Goal: Book appointment/travel/reservation

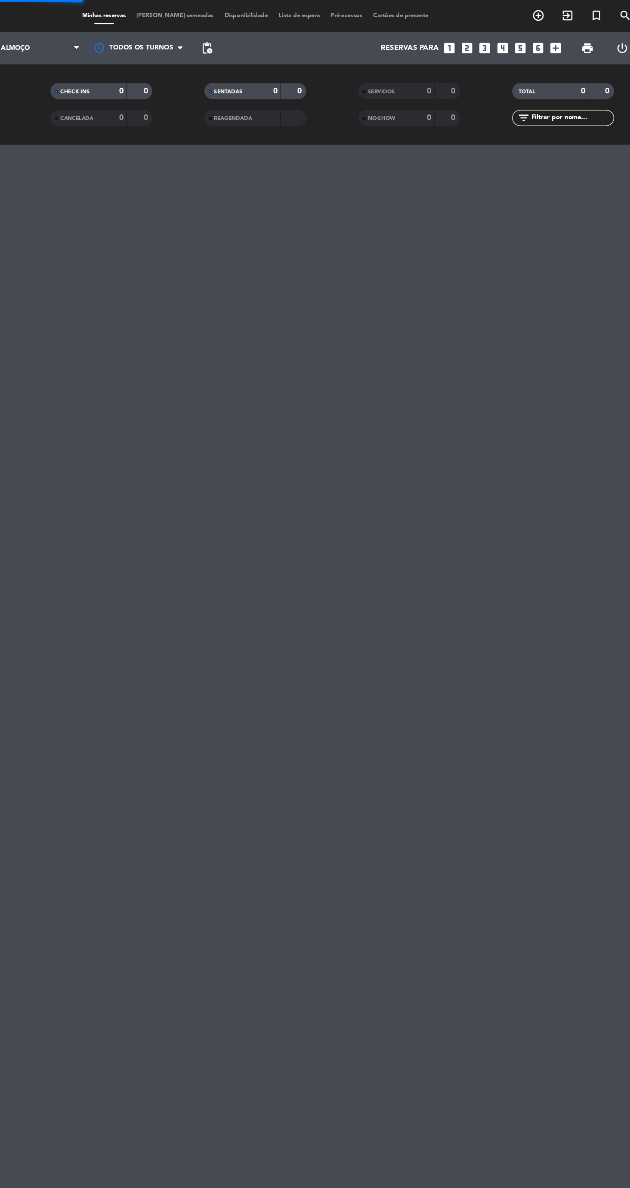
click at [541, 39] on icon "looks_6" at bounding box center [541, 38] width 11 height 11
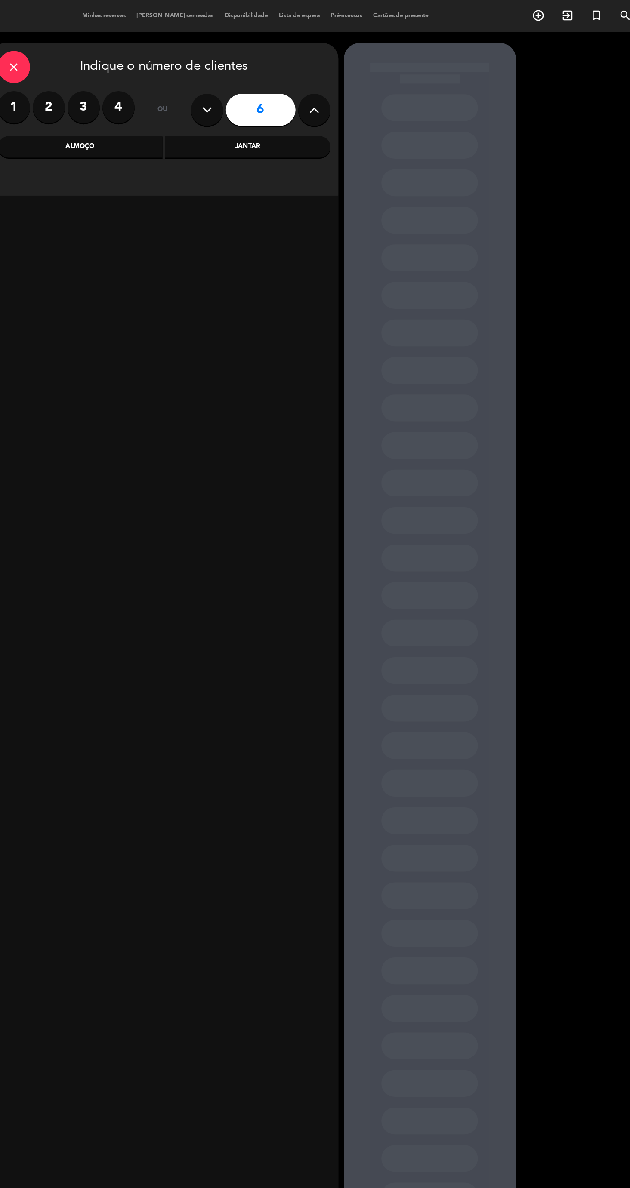
click at [362, 90] on icon at bounding box center [362, 88] width 8 height 13
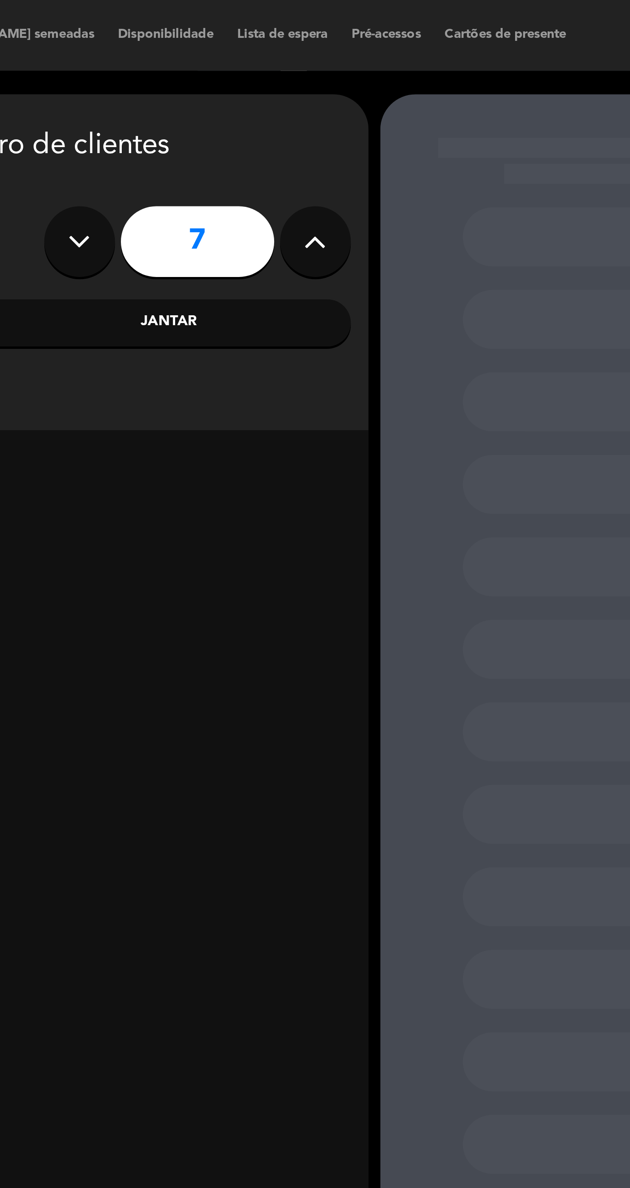
click at [363, 40] on div "close Indique o número de clientes 1 2 3 4 ou 7 Almoço Jantar" at bounding box center [241, 95] width 279 height 123
click at [323, 86] on input "7" at bounding box center [319, 88] width 56 height 26
click at [351, 91] on button at bounding box center [362, 88] width 26 height 26
click at [363, 93] on icon at bounding box center [362, 88] width 8 height 13
click at [361, 93] on icon at bounding box center [362, 88] width 8 height 13
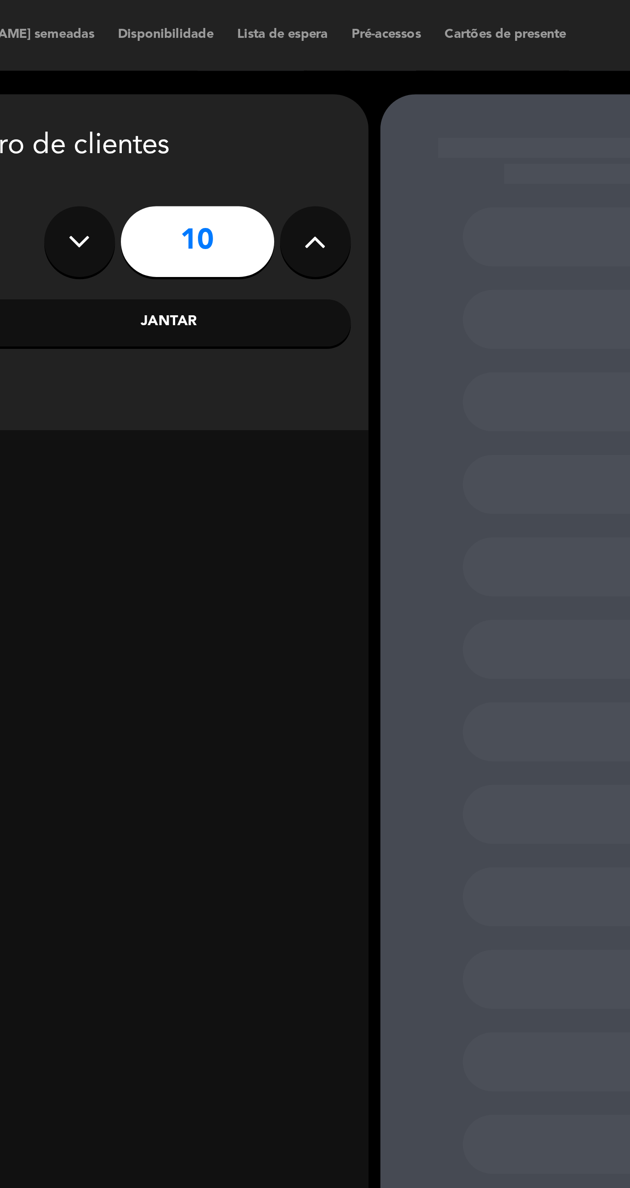
click at [359, 95] on button at bounding box center [362, 88] width 26 height 26
click at [361, 93] on icon at bounding box center [362, 88] width 8 height 13
type input "12"
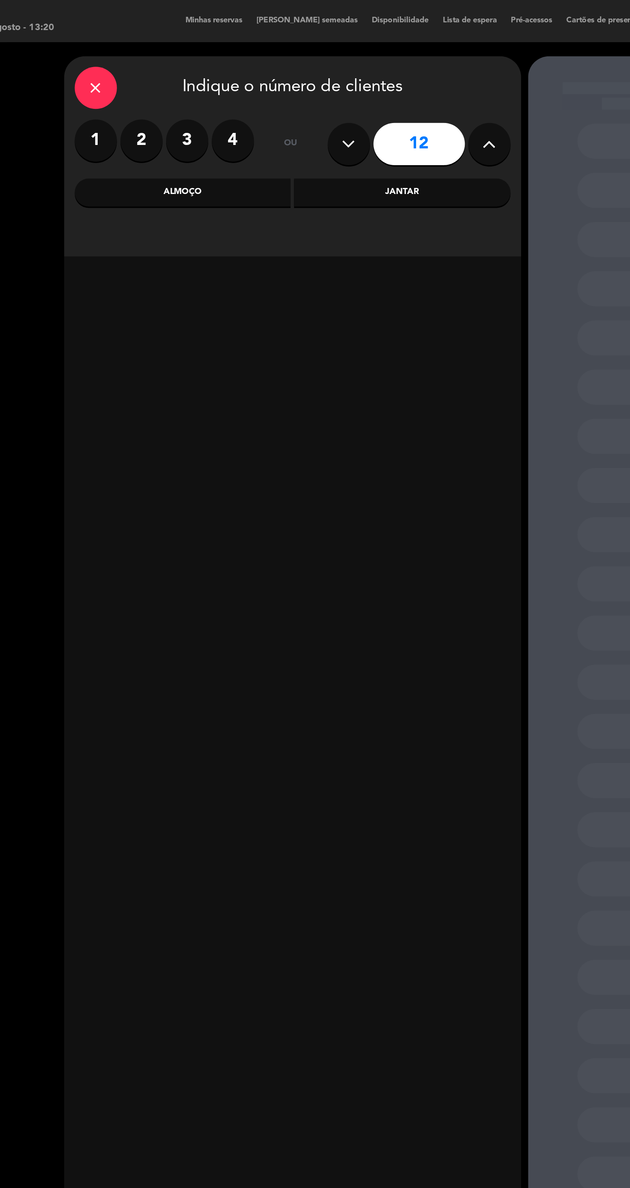
click at [193, 110] on div "Almoço" at bounding box center [174, 117] width 132 height 17
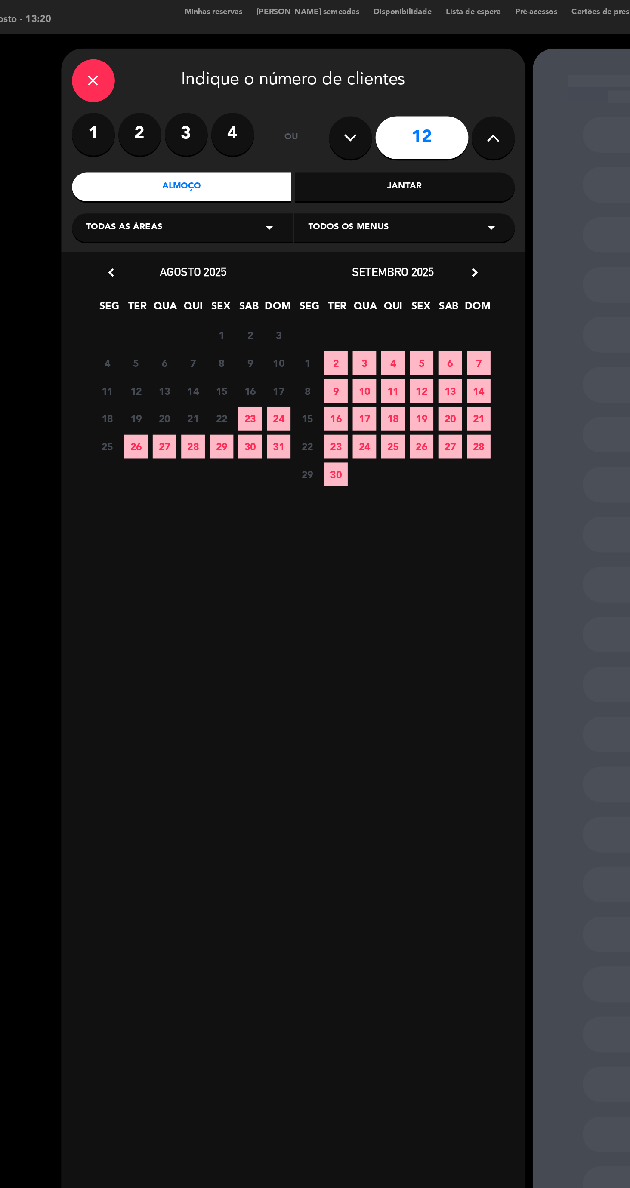
click at [215, 258] on span "23" at bounding box center [216, 257] width 14 height 14
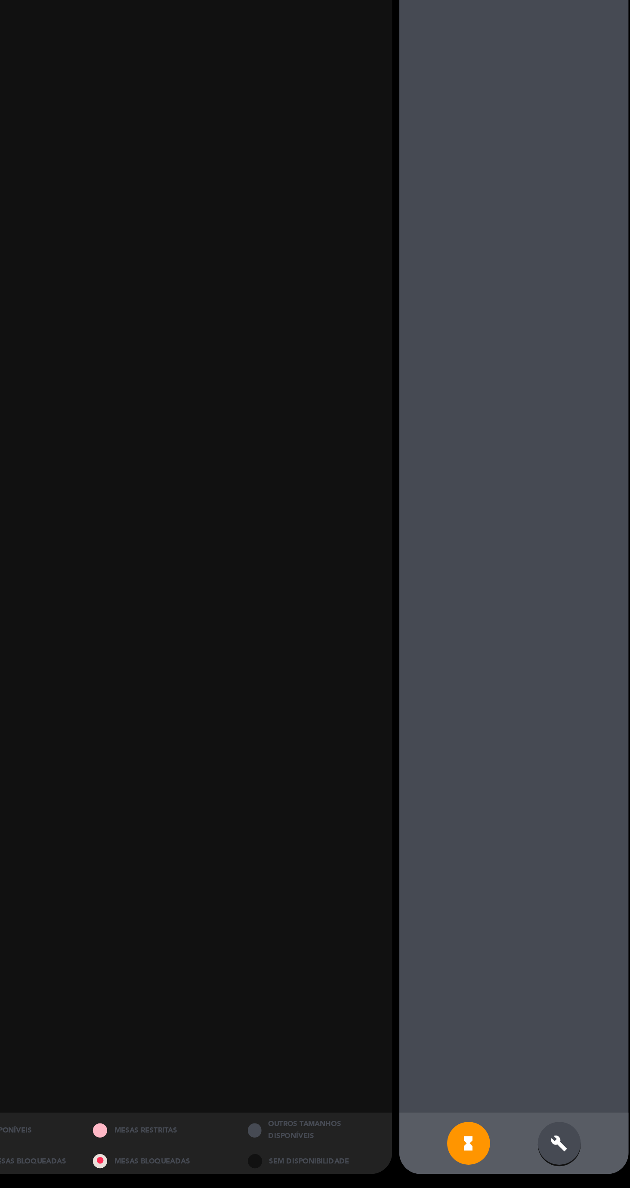
scroll to position [85, 0]
click at [489, 1171] on div "build" at bounding box center [482, 1161] width 26 height 26
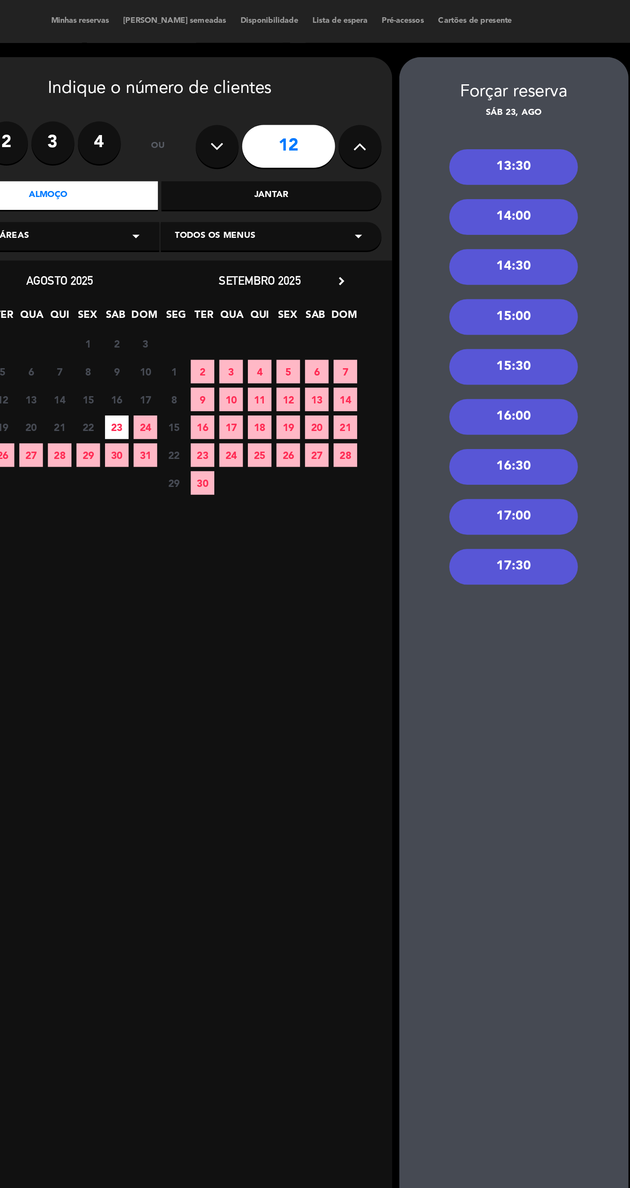
scroll to position [2, 0]
click at [467, 134] on div "14:00" at bounding box center [454, 130] width 77 height 21
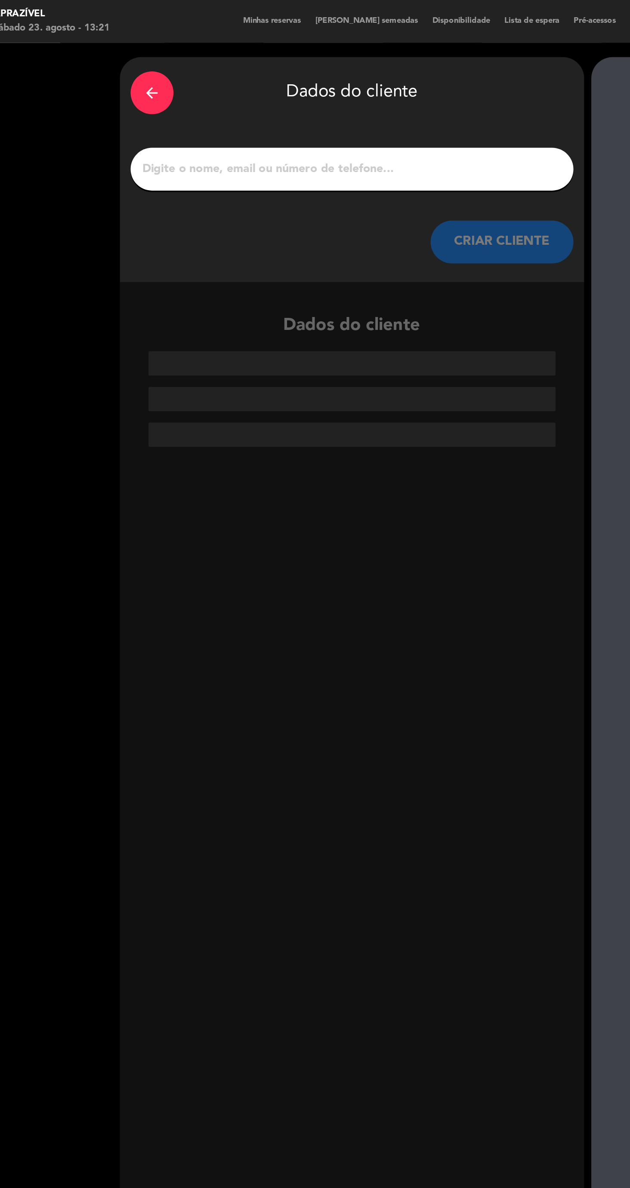
click at [301, 100] on input "1" at bounding box center [242, 102] width 254 height 12
type input "Indiara"
click at [259, 147] on div "CRIAR CLIENTE" at bounding box center [241, 146] width 267 height 26
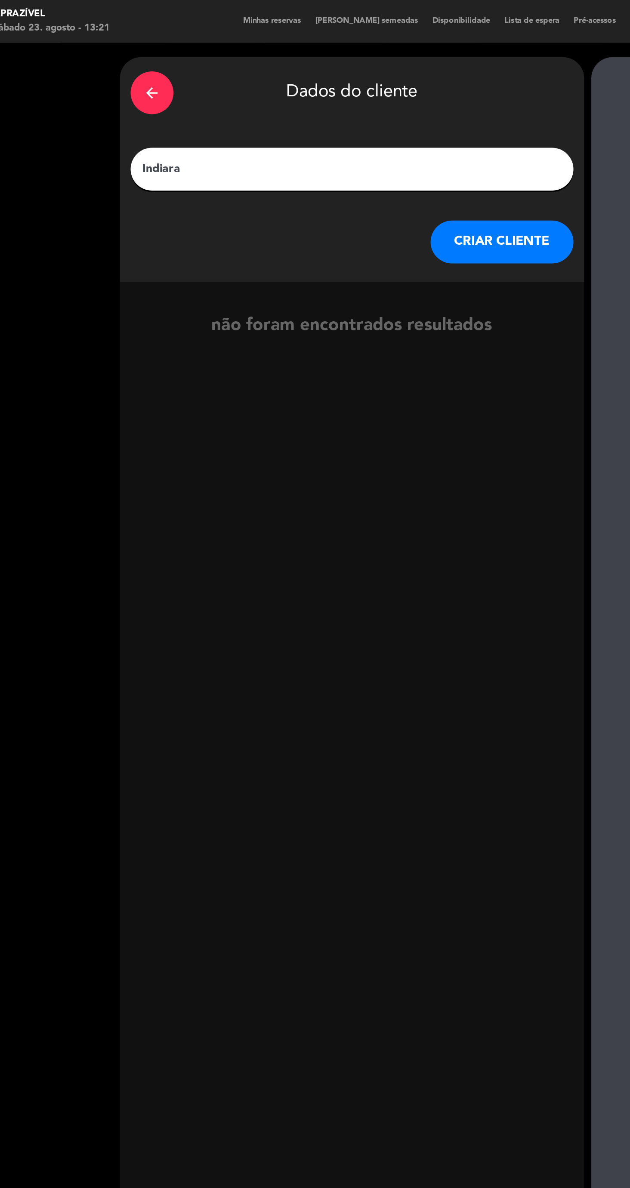
click at [338, 142] on button "CRIAR CLIENTE" at bounding box center [332, 146] width 86 height 26
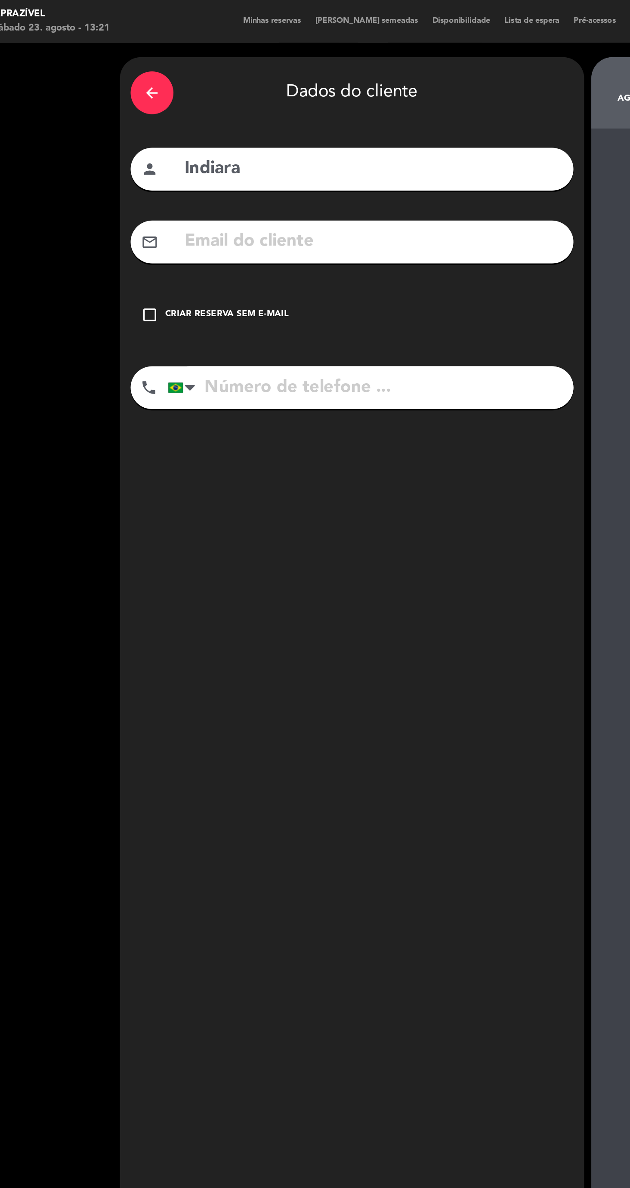
click at [234, 228] on input "tel" at bounding box center [253, 234] width 244 height 26
click at [240, 230] on input "tel" at bounding box center [253, 234] width 244 height 26
click at [226, 232] on input "tel" at bounding box center [253, 234] width 244 height 26
click at [212, 230] on input "tel" at bounding box center [253, 234] width 244 height 26
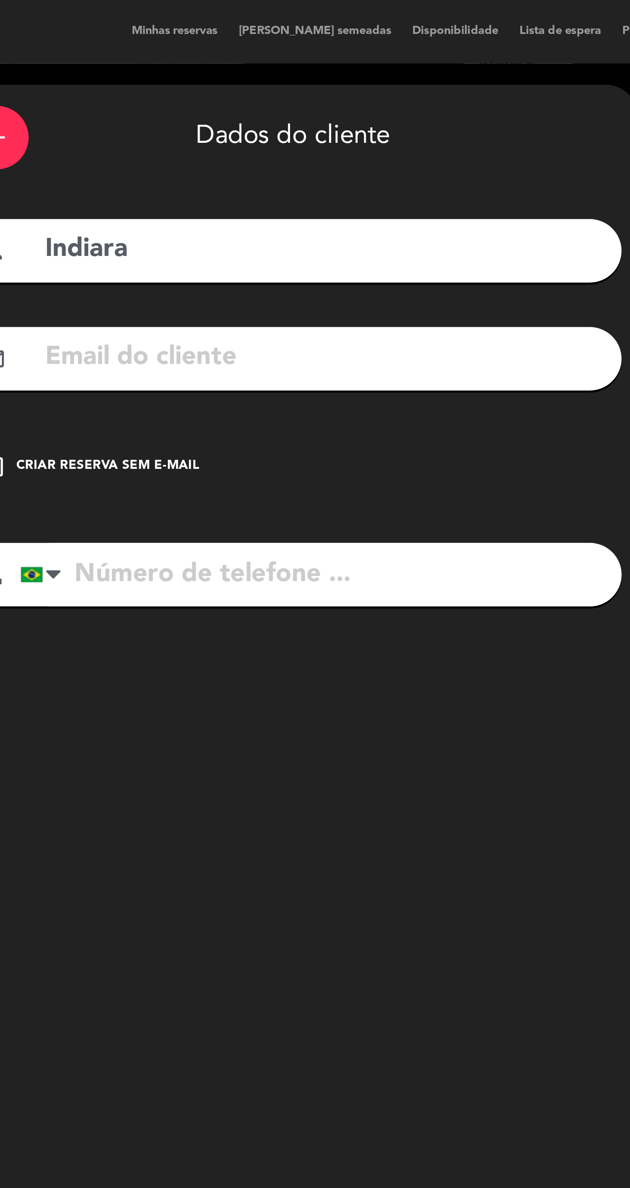
scroll to position [0, 0]
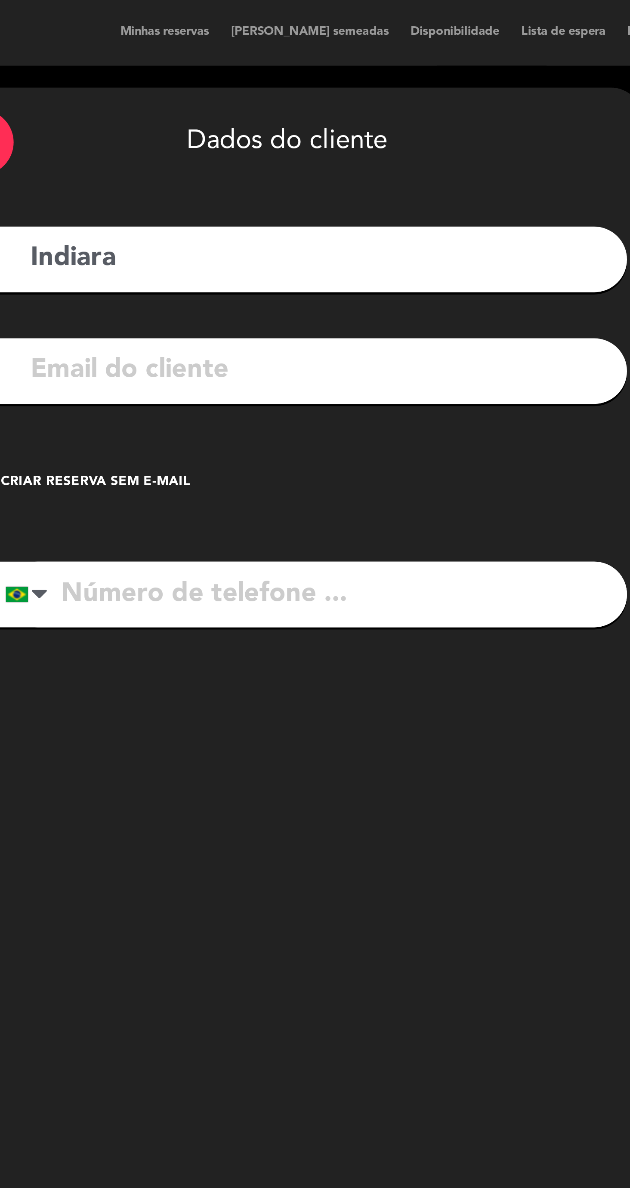
click at [207, 229] on input "tel" at bounding box center [253, 234] width 244 height 26
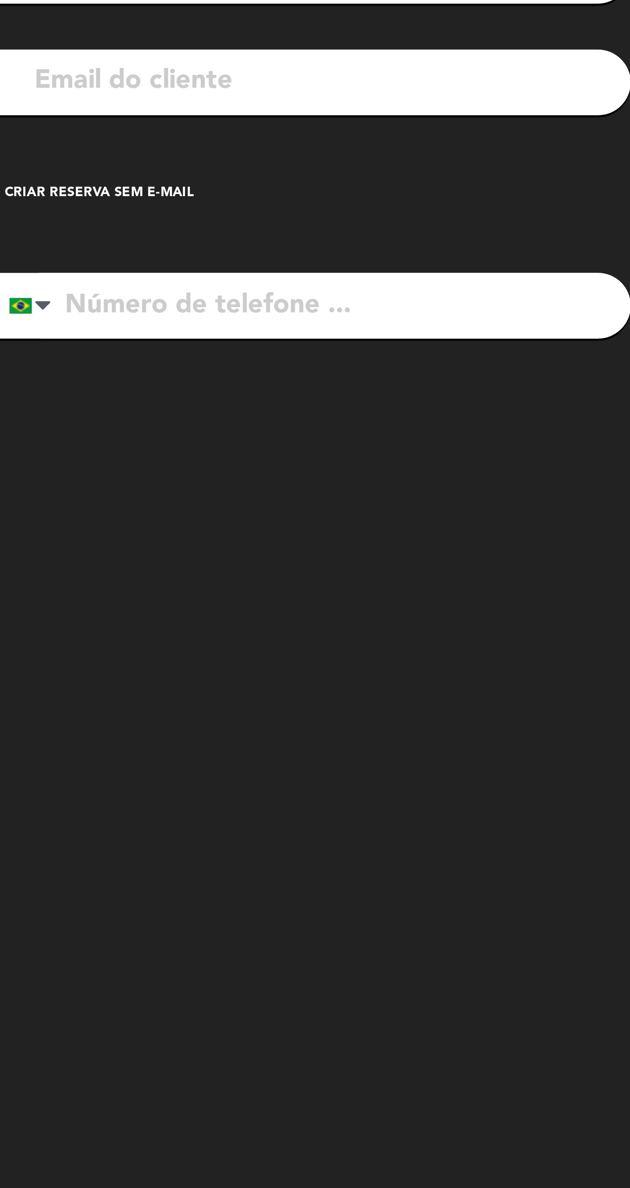
paste input "[PHONE_NUMBER]"
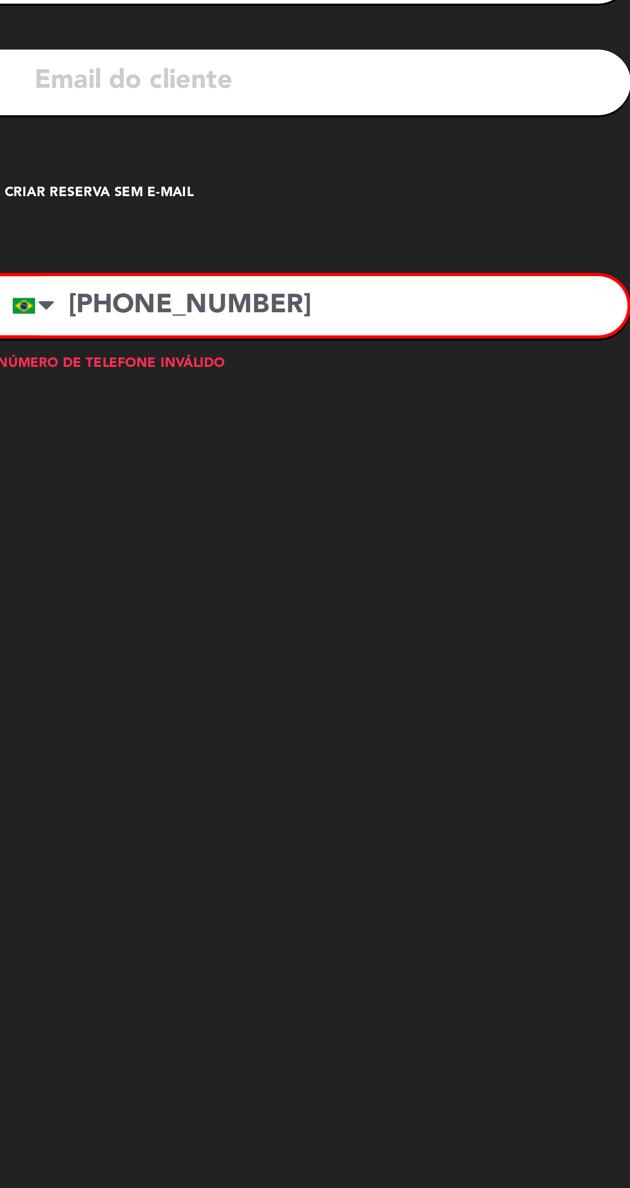
click at [190, 230] on input "[PHONE_NUMBER]" at bounding box center [253, 233] width 242 height 23
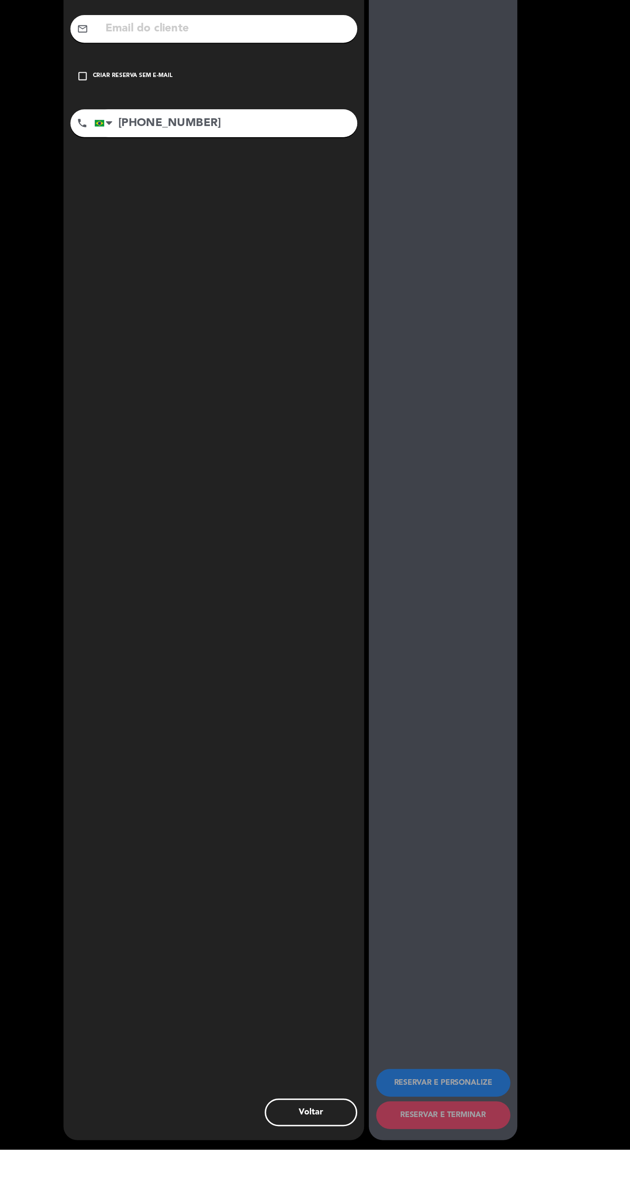
type input "[PHONE_NUMBER]"
click at [593, 575] on div "arrow_back Dados do cliente person [GEOGRAPHIC_DATA] mail_outline check_box_out…" at bounding box center [315, 607] width 630 height 1162
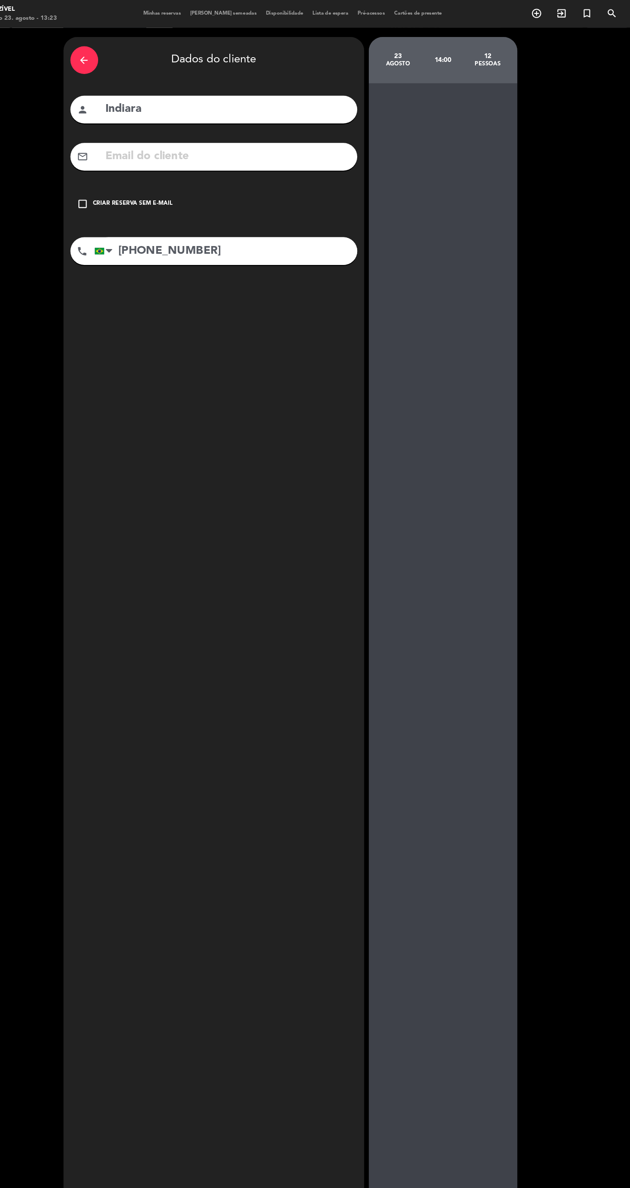
scroll to position [4, 0]
click at [120, 185] on icon "check_box_outline_blank" at bounding box center [120, 189] width 10 height 10
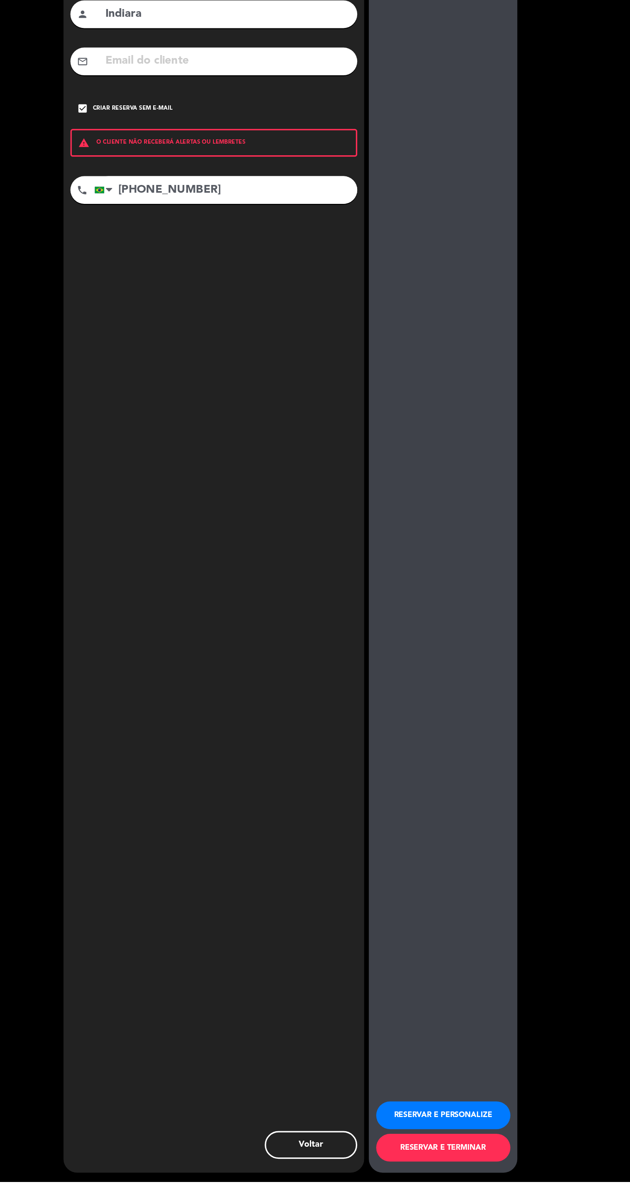
scroll to position [0, 0]
click at [470, 1139] on button "RESERVAR E PERSONALIZE" at bounding box center [455, 1126] width 125 height 26
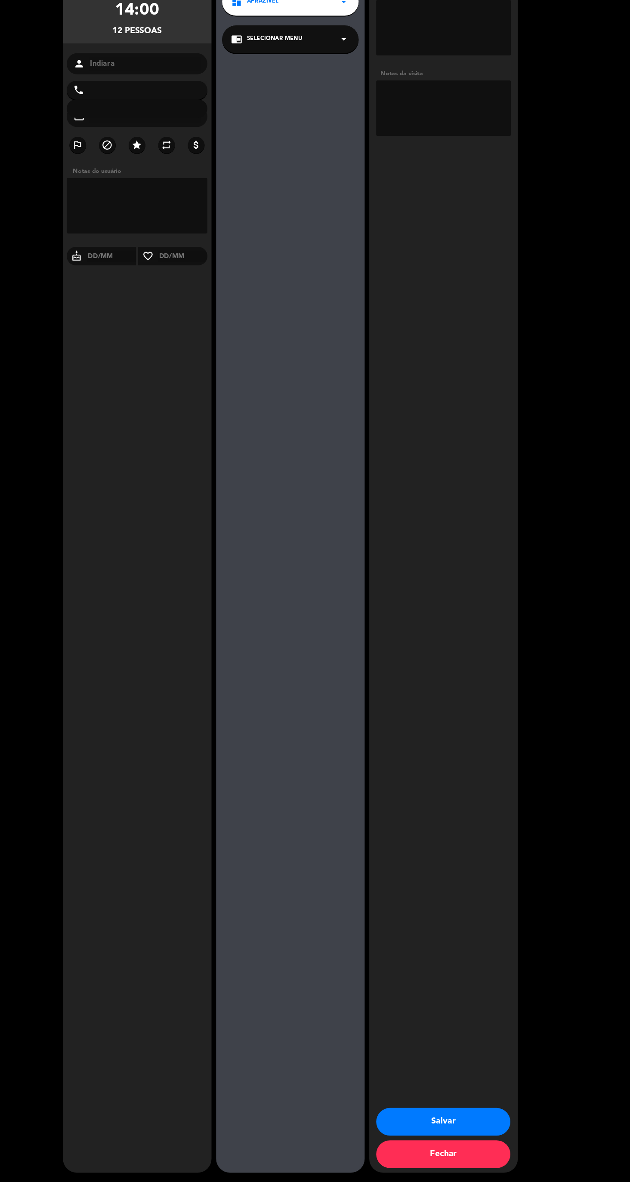
type input "[PHONE_NUMBER]"
click at [431, 1145] on button "Salvar" at bounding box center [455, 1132] width 125 height 26
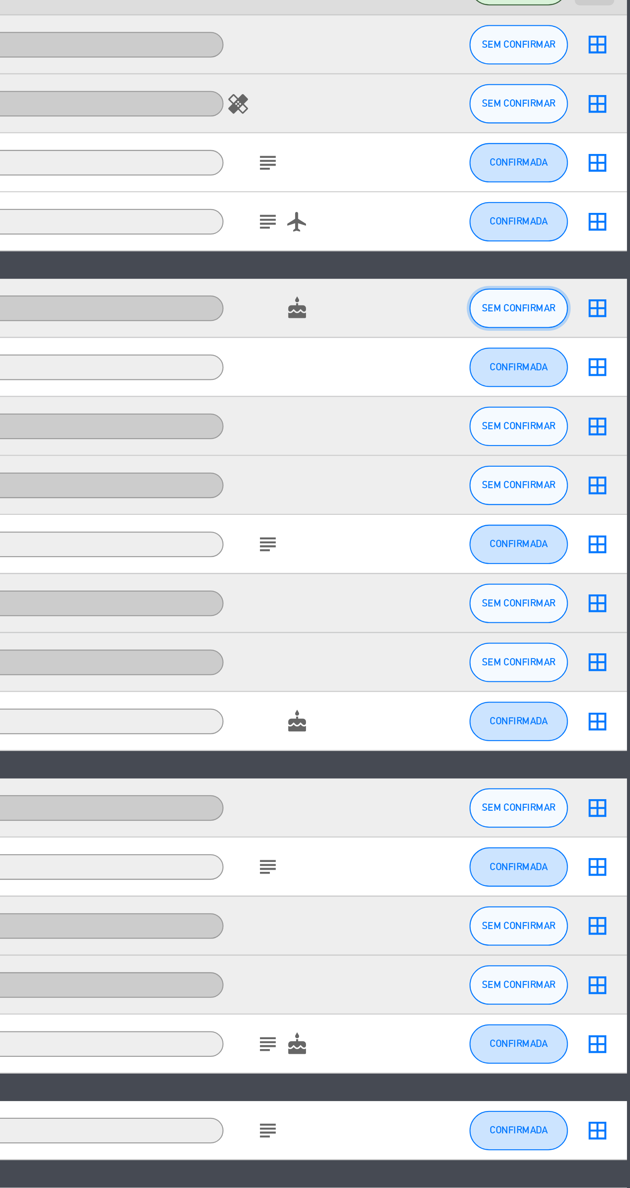
click at [519, 681] on span "SEM CONFIRMAR" at bounding box center [526, 681] width 32 height 5
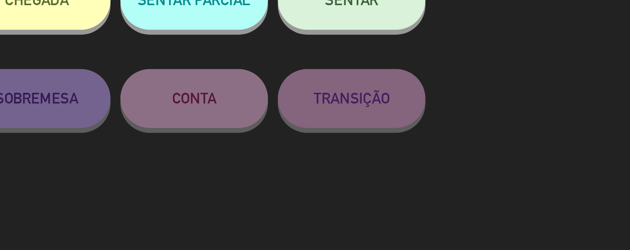
click at [304, 182] on div "SOBREMESA" at bounding box center [315, 166] width 64 height 43
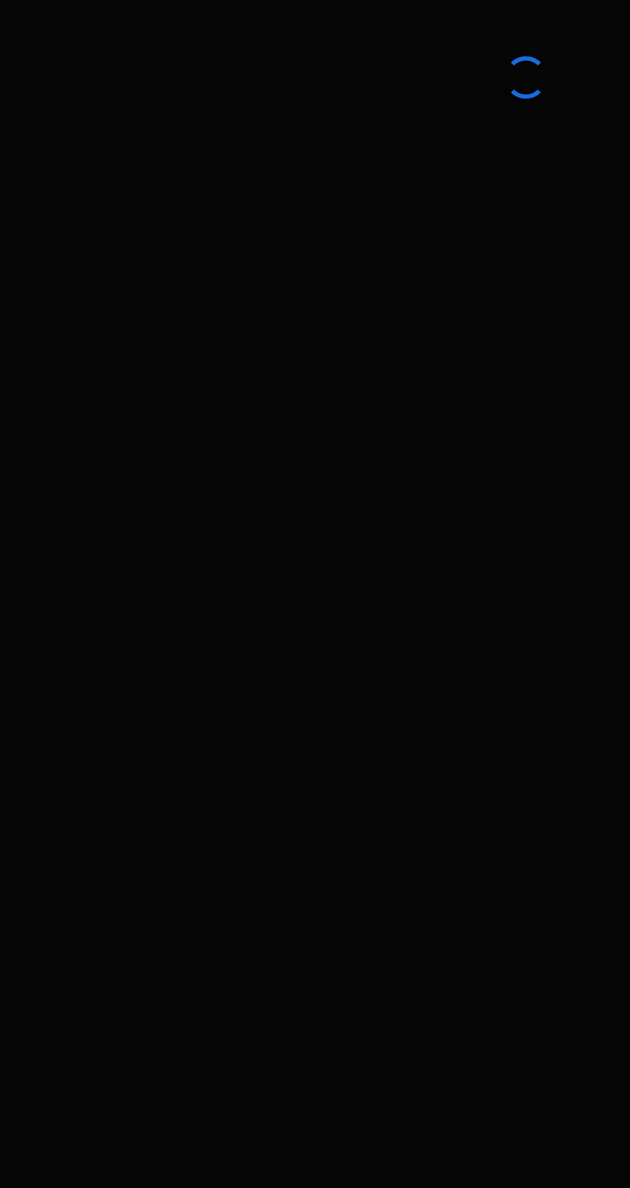
scroll to position [59, 0]
